Goal: Navigation & Orientation: Find specific page/section

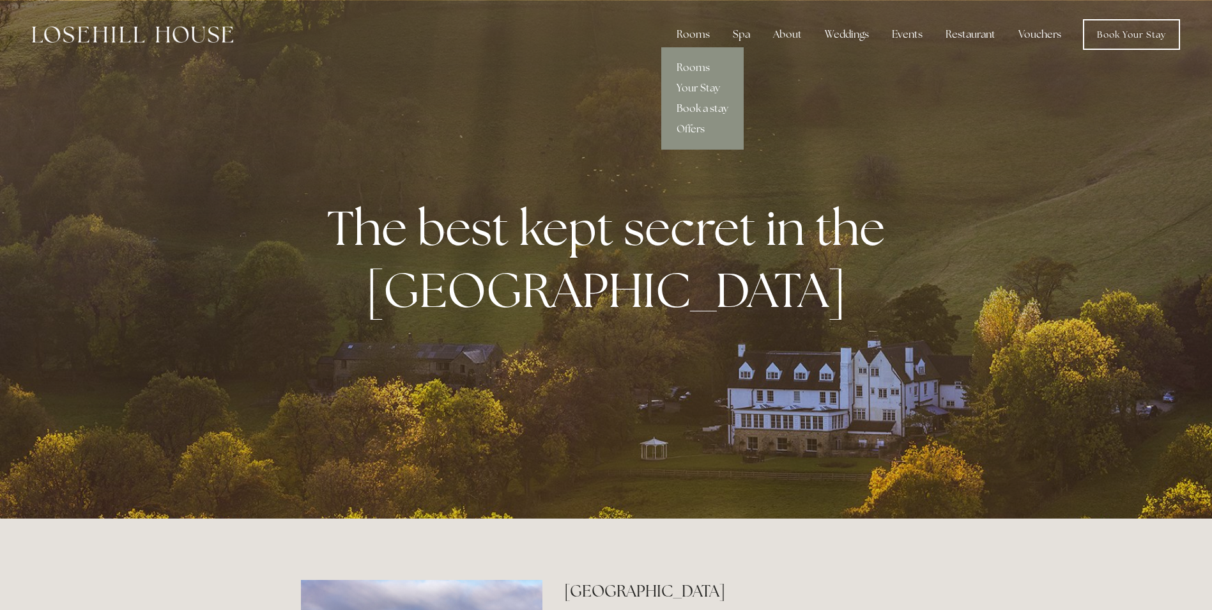
click at [706, 106] on link "Book a stay" at bounding box center [702, 108] width 82 height 20
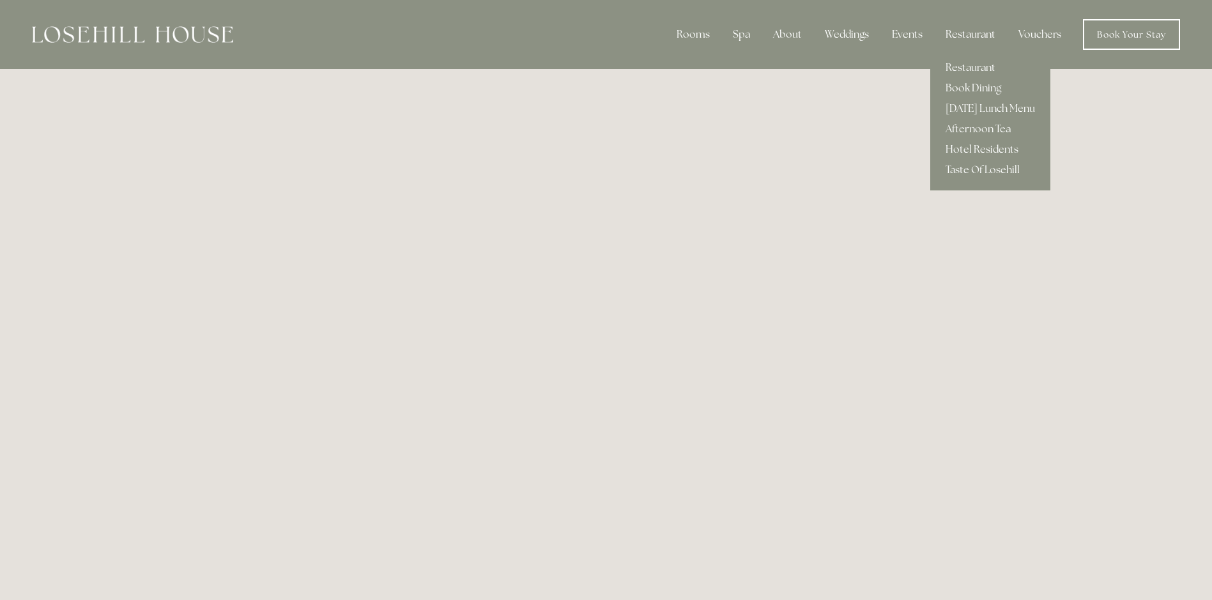
click at [985, 37] on div "Restaurant" at bounding box center [971, 35] width 70 height 26
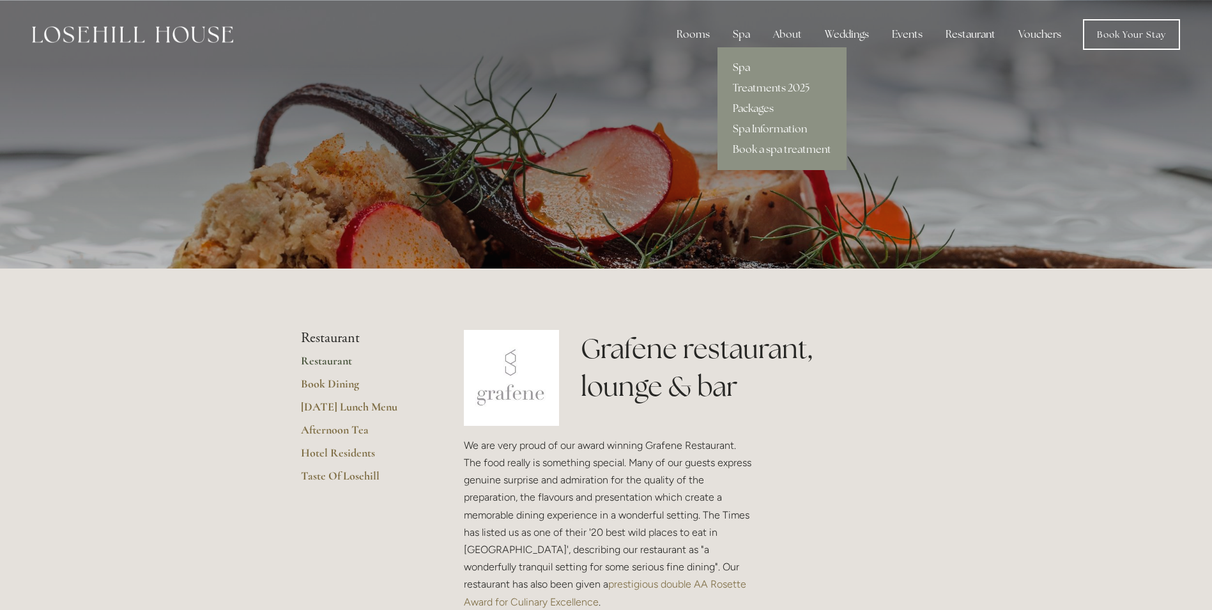
click at [738, 68] on link "Spa" at bounding box center [782, 68] width 129 height 20
